Goal: Transaction & Acquisition: Subscribe to service/newsletter

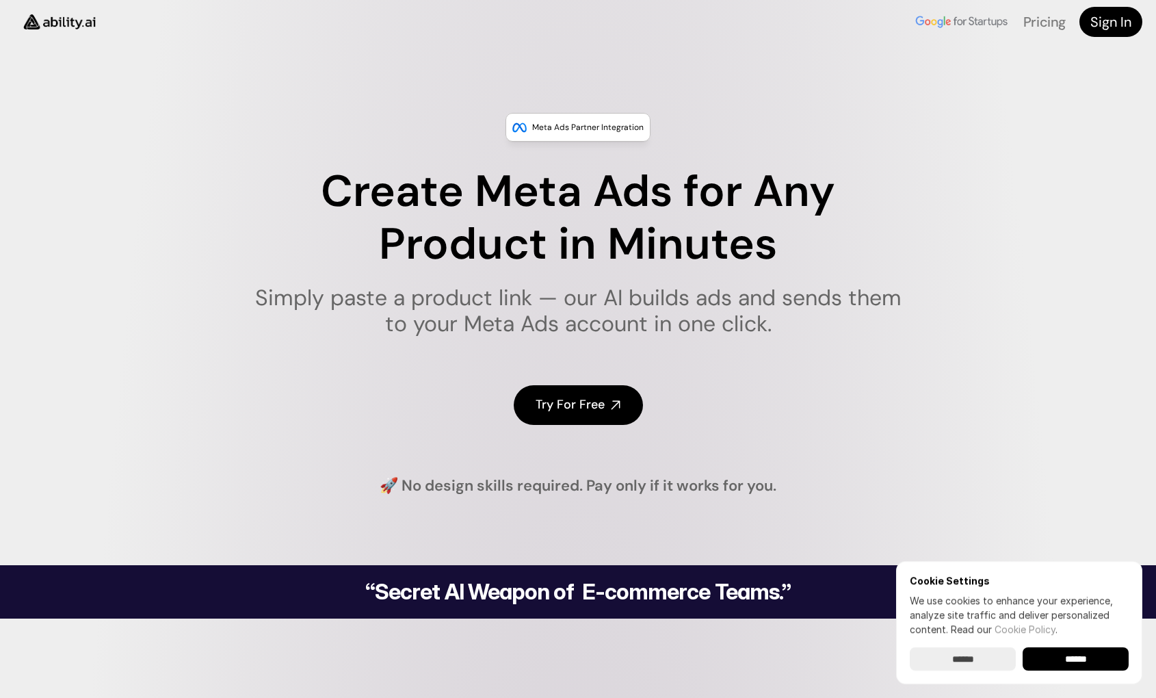
click at [1062, 656] on input "******" at bounding box center [1076, 658] width 106 height 23
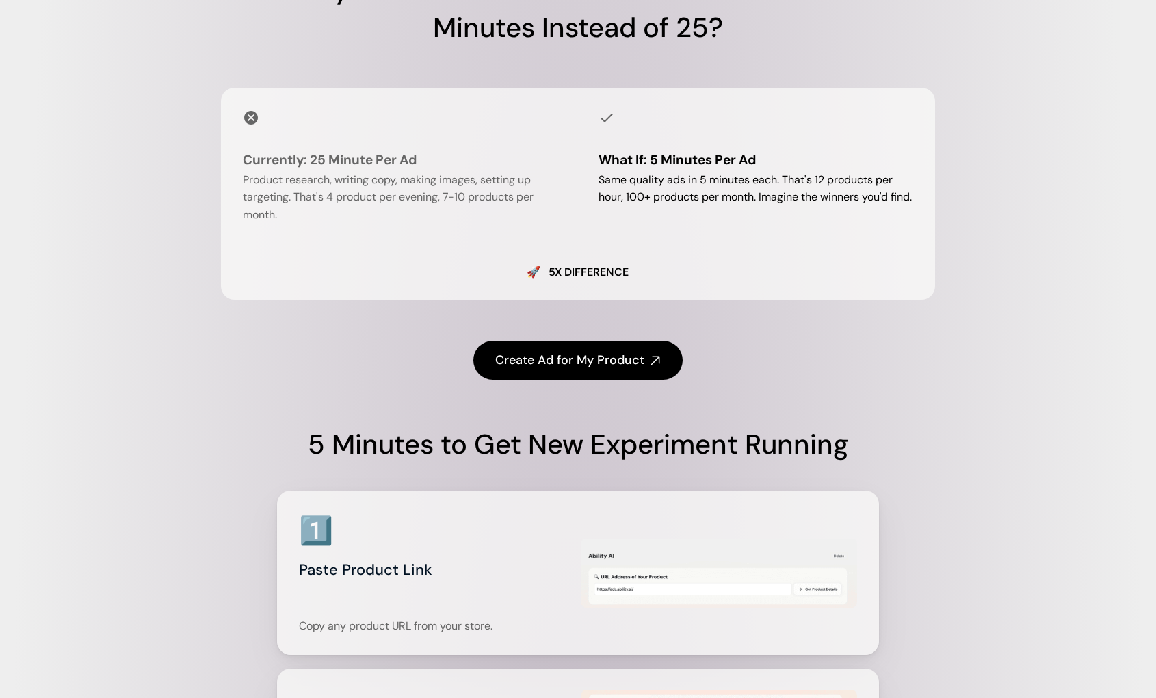
scroll to position [1711, 0]
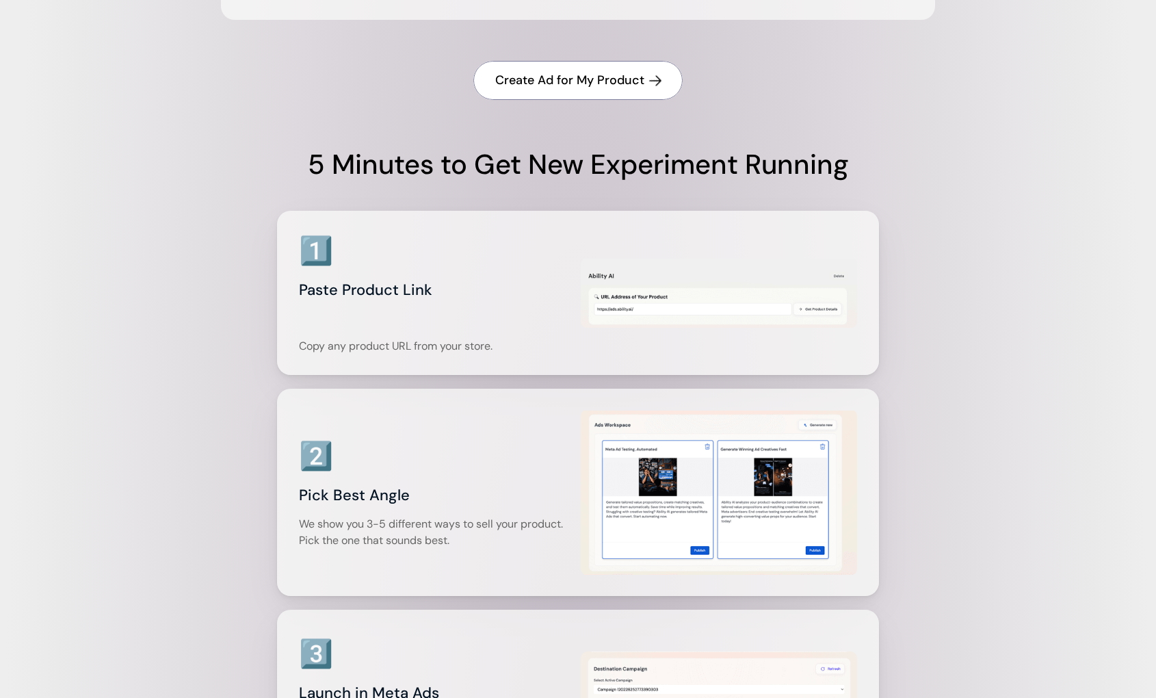
click at [595, 86] on h4 "Create Ad for My Product" at bounding box center [569, 80] width 149 height 17
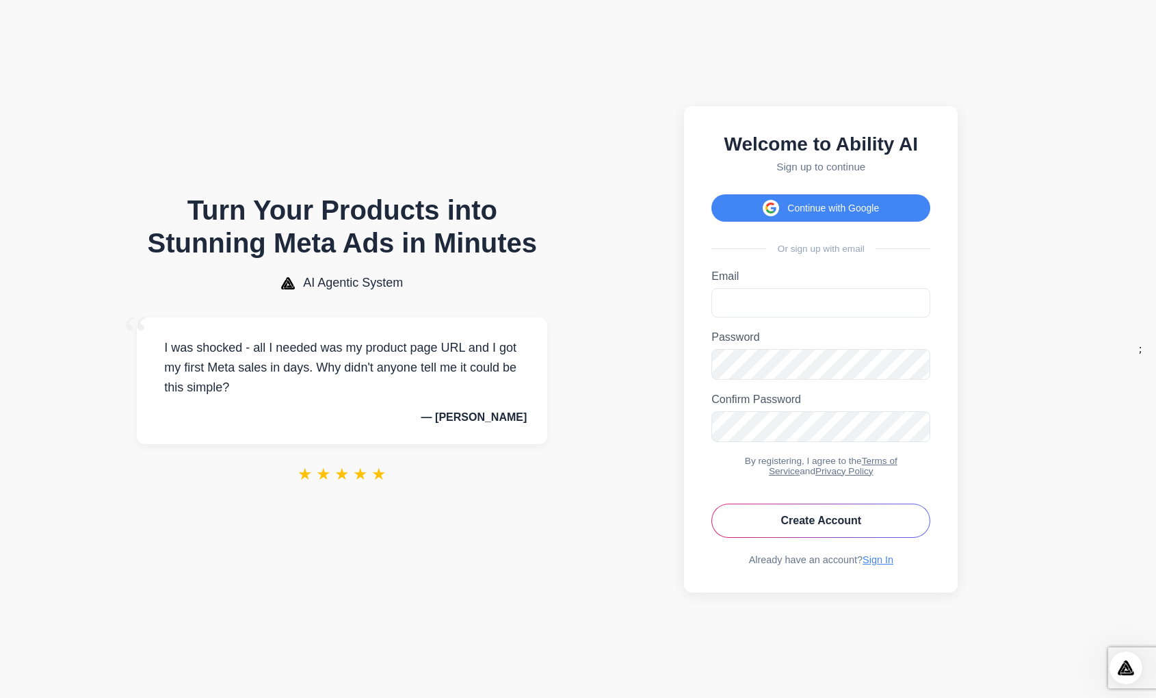
click at [1076, 380] on body "Turn Your Products into Stunning Meta Ads in Minutes AI Agentic System “ I was …" at bounding box center [578, 349] width 1156 height 698
drag, startPoint x: 1126, startPoint y: 355, endPoint x: 1158, endPoint y: 355, distance: 31.5
click at [1156, 355] on html "Turn Your Products into Stunning Meta Ads in Minutes AI Agentic System “ I was …" at bounding box center [578, 349] width 1156 height 698
click at [843, 298] on input "Email" at bounding box center [823, 302] width 219 height 29
click at [961, 295] on section "Welcome to Ability AI Sign up to continue Continue with Google Or sign up with …" at bounding box center [823, 349] width 468 height 671
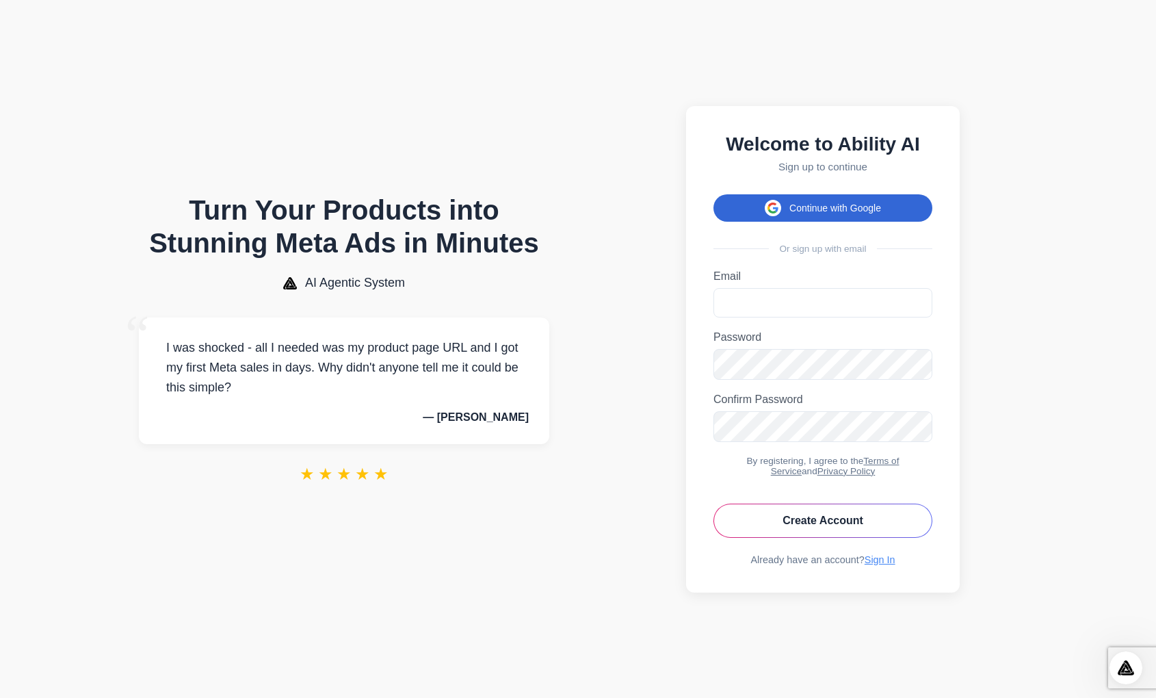
click at [789, 208] on button "Continue with Google" at bounding box center [823, 207] width 219 height 27
